Goal: Task Accomplishment & Management: Manage account settings

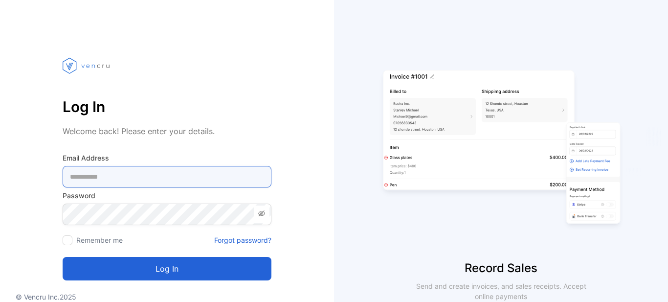
type Address-inputemail "**********"
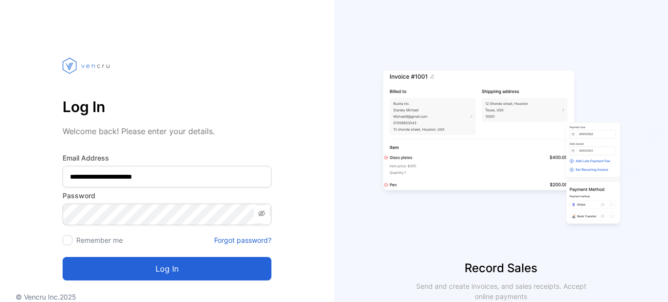
click at [132, 265] on button "Log in" at bounding box center [167, 268] width 209 height 23
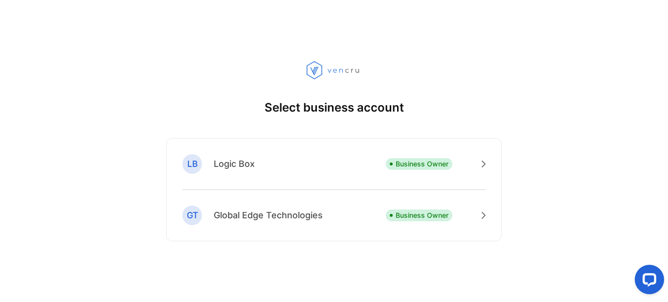
click at [245, 165] on p "Logic Box" at bounding box center [234, 163] width 41 height 13
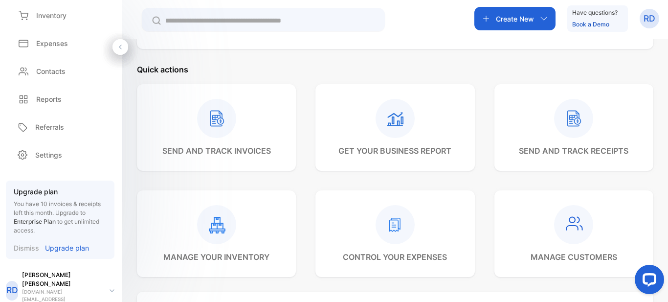
scroll to position [326, 0]
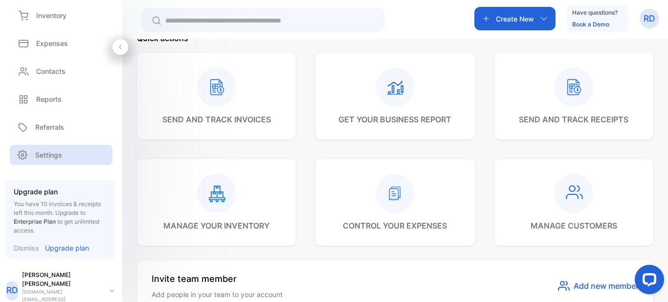
click at [60, 150] on p "Settings" at bounding box center [48, 155] width 27 height 10
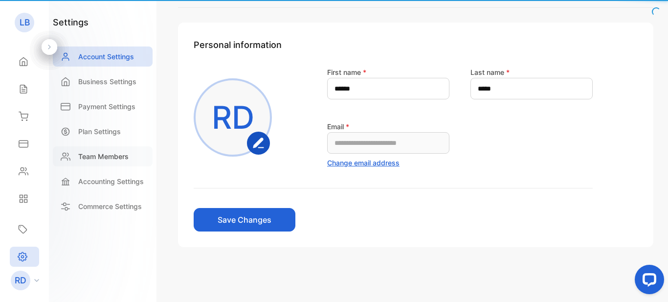
scroll to position [49, 0]
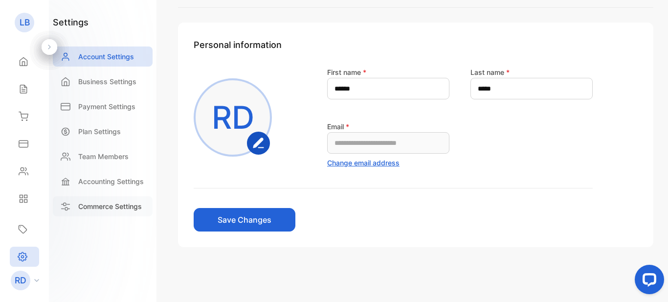
click at [94, 204] on p "Commerce Settings" at bounding box center [110, 206] width 64 height 10
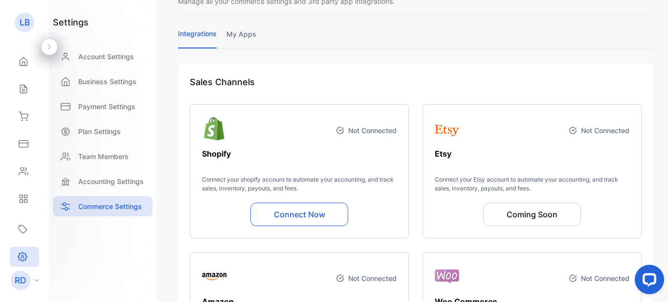
scroll to position [65, 0]
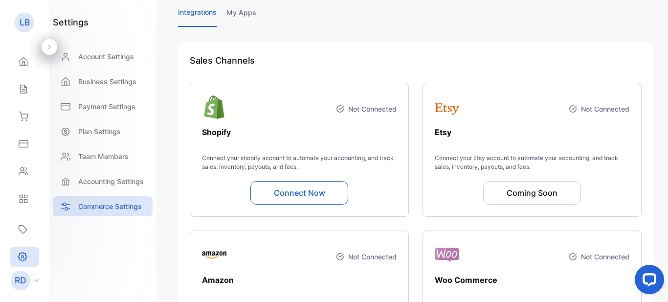
click at [272, 157] on p "Connect your shopify account to automate your accounting, and track sales, inve…" at bounding box center [299, 163] width 195 height 18
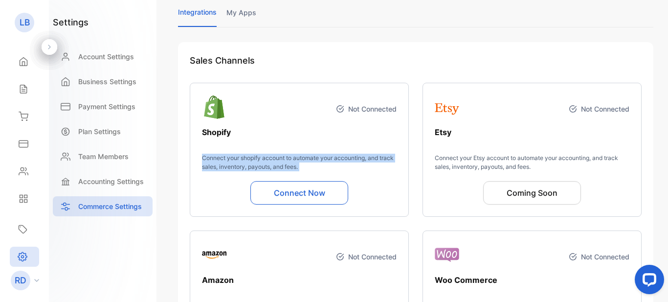
click at [272, 157] on p "Connect your shopify account to automate your accounting, and track sales, inve…" at bounding box center [299, 163] width 195 height 18
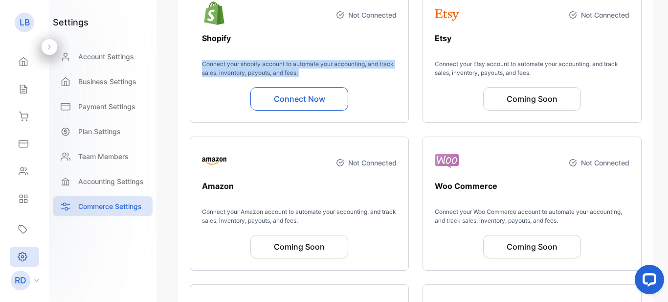
scroll to position [326, 0]
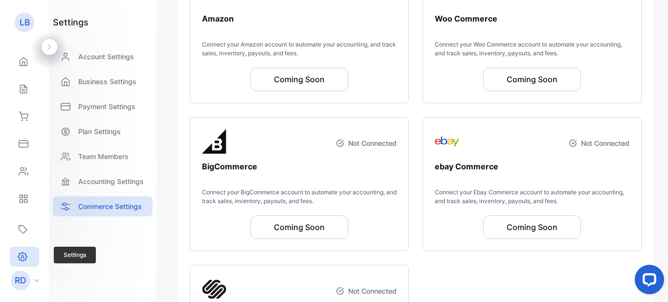
click at [25, 259] on icon at bounding box center [22, 256] width 9 height 9
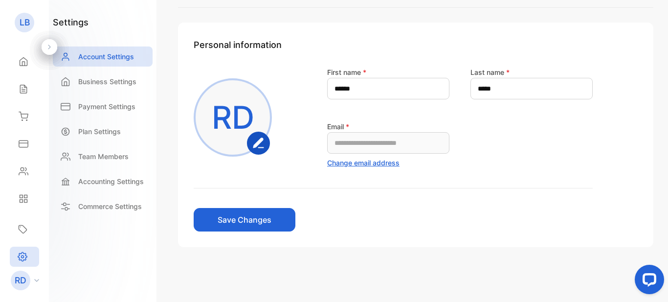
click at [35, 279] on icon at bounding box center [36, 280] width 5 height 3
click at [74, 274] on p "Log out" at bounding box center [77, 272] width 21 height 9
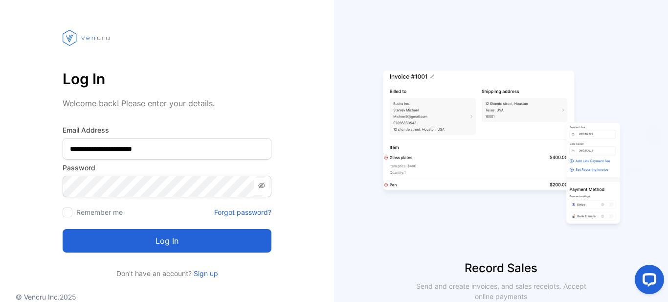
scroll to position [44, 0]
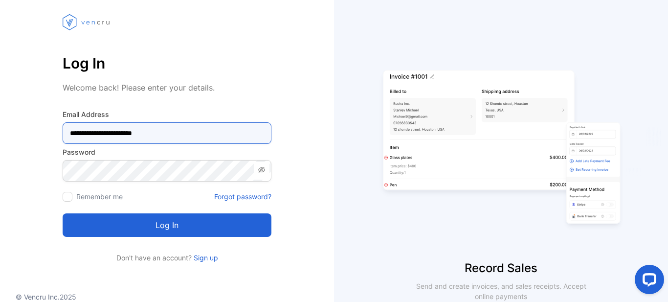
click at [178, 133] on Address-inputemail "**********" at bounding box center [167, 133] width 209 height 22
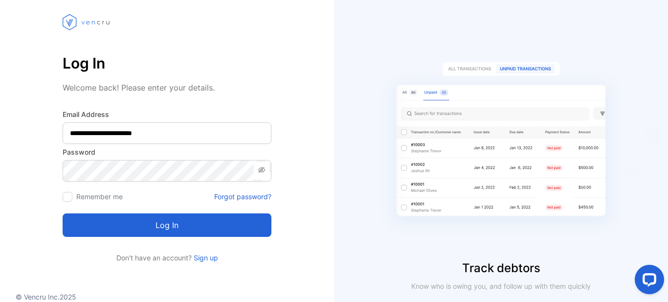
click at [264, 172] on icon at bounding box center [262, 170] width 8 height 8
